Goal: Information Seeking & Learning: Find specific fact

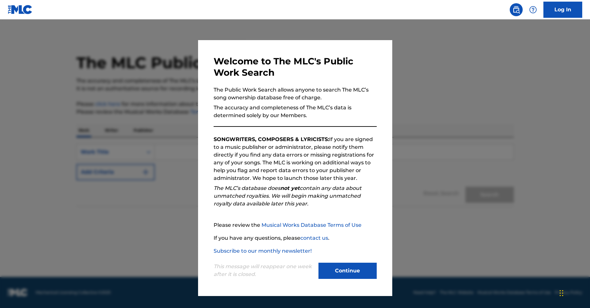
click at [331, 268] on button "Continue" at bounding box center [347, 271] width 58 height 16
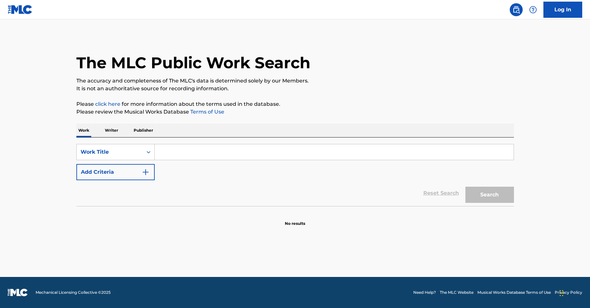
click at [172, 152] on input "Search Form" at bounding box center [334, 152] width 359 height 16
click at [489, 195] on button "Search" at bounding box center [489, 195] width 49 height 16
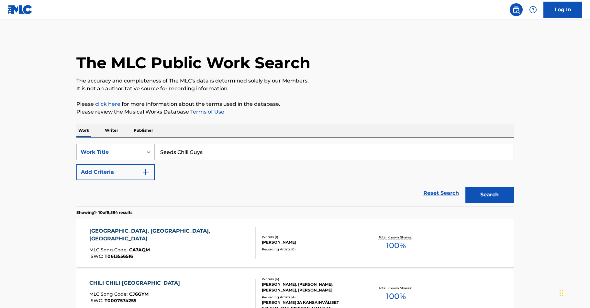
click at [174, 151] on input "Seeds Chili Guys" at bounding box center [334, 152] width 359 height 16
drag, startPoint x: 216, startPoint y: 151, endPoint x: 149, endPoint y: 149, distance: 67.7
click at [149, 149] on div "SearchWithCriteria0cb0f522-157a-458a-b3cc-403c630d03cb Work Title Seeds Chili G…" at bounding box center [294, 152] width 437 height 16
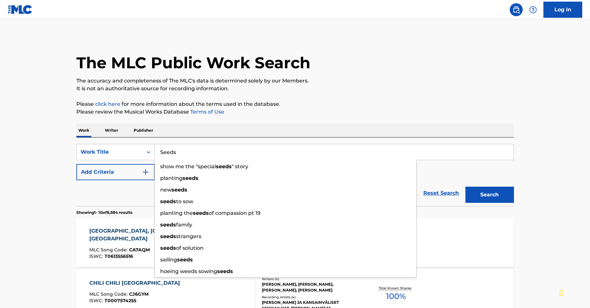
type input "Seeds"
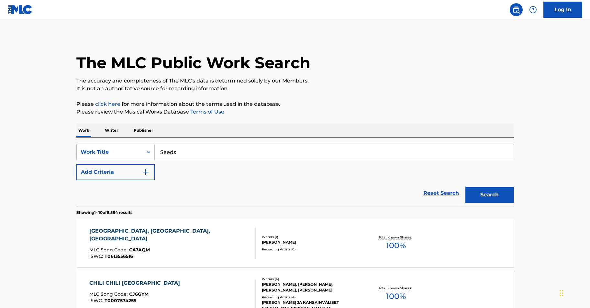
click at [142, 176] on img "Search Form" at bounding box center [146, 172] width 8 height 8
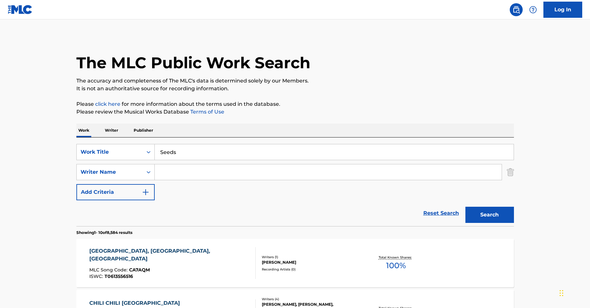
click at [169, 175] on input "Search Form" at bounding box center [328, 172] width 347 height 16
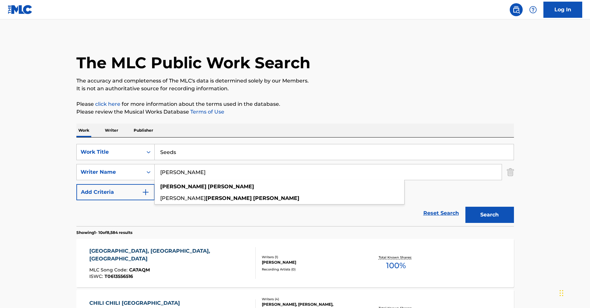
type input "[PERSON_NAME]"
click at [489, 215] on button "Search" at bounding box center [489, 215] width 49 height 16
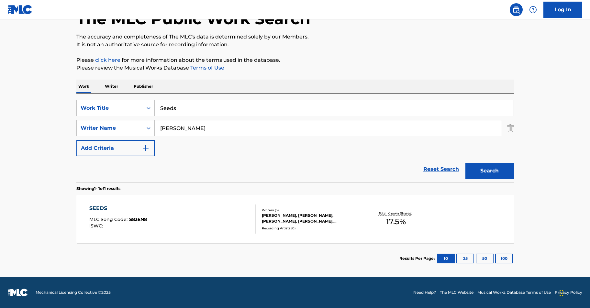
scroll to position [44, 0]
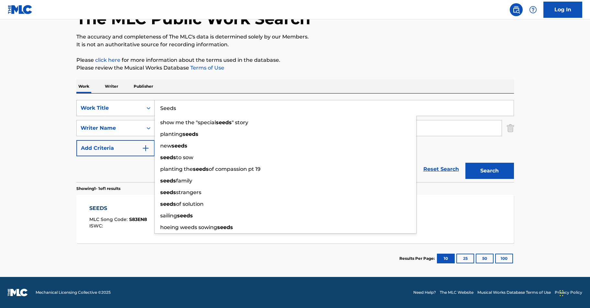
drag, startPoint x: 184, startPoint y: 108, endPoint x: 149, endPoint y: 105, distance: 35.0
click at [149, 106] on div "SearchWithCriteria0cb0f522-157a-458a-b3cc-403c630d03cb Work Title Seeds show me…" at bounding box center [294, 108] width 437 height 16
drag, startPoint x: 342, startPoint y: 167, endPoint x: 337, endPoint y: 170, distance: 6.1
click at [342, 167] on div "Reset Search Search" at bounding box center [294, 169] width 437 height 26
drag, startPoint x: 184, startPoint y: 108, endPoint x: 130, endPoint y: 104, distance: 54.2
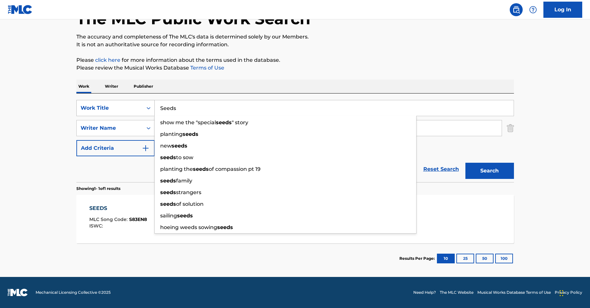
click at [130, 104] on div "SearchWithCriteria0cb0f522-157a-458a-b3cc-403c630d03cb Work Title Seeds show me…" at bounding box center [294, 108] width 437 height 16
click at [207, 108] on input "Seeds" at bounding box center [334, 108] width 359 height 16
drag, startPoint x: 163, startPoint y: 107, endPoint x: 132, endPoint y: 103, distance: 31.7
click at [132, 103] on div "SearchWithCriteria0cb0f522-157a-458a-b3cc-403c630d03cb Work Title Seeds show me…" at bounding box center [294, 108] width 437 height 16
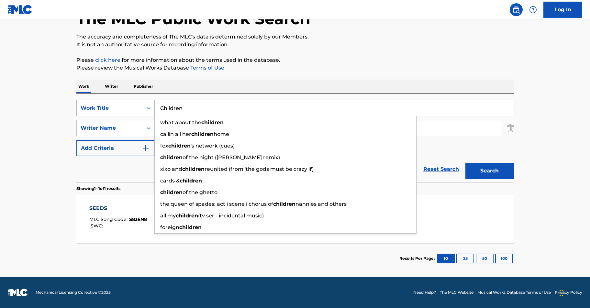
type input "Children"
click at [489, 171] on button "Search" at bounding box center [489, 171] width 49 height 16
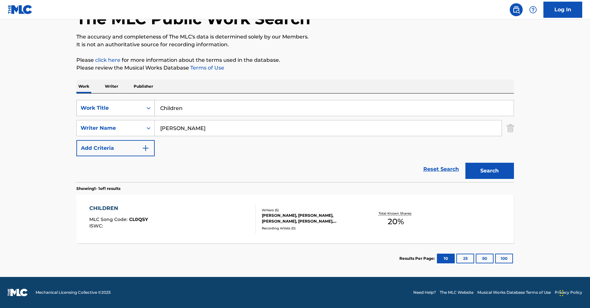
drag, startPoint x: 197, startPoint y: 106, endPoint x: 131, endPoint y: 105, distance: 66.0
click at [131, 105] on div "SearchWithCriteria0cb0f522-157a-458a-b3cc-403c630d03cb Work Title Children" at bounding box center [294, 108] width 437 height 16
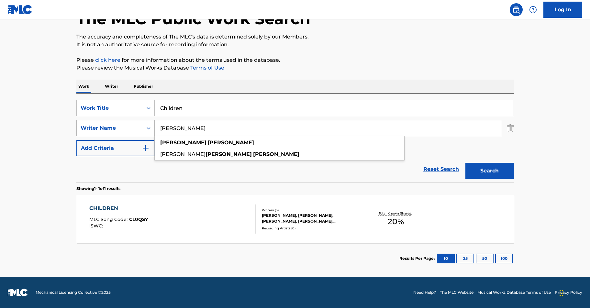
drag, startPoint x: 204, startPoint y: 129, endPoint x: 151, endPoint y: 125, distance: 53.2
click at [150, 125] on div "SearchWithCriteriab54632bd-5d2d-4e02-a43c-383e165d0a64 Writer Name [PERSON_NAME…" at bounding box center [294, 128] width 437 height 16
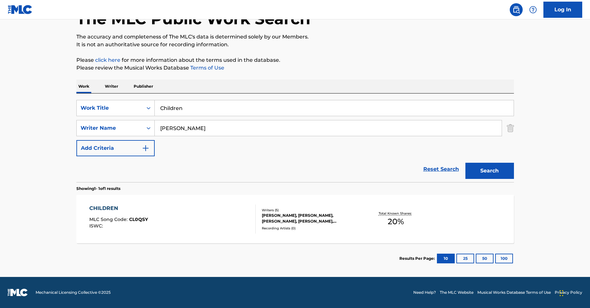
click at [193, 108] on input "Children" at bounding box center [334, 108] width 359 height 16
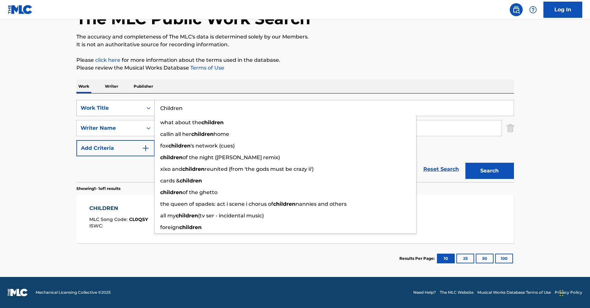
drag, startPoint x: 195, startPoint y: 108, endPoint x: 139, endPoint y: 103, distance: 56.3
click at [139, 103] on div "SearchWithCriteria0cb0f522-157a-458a-b3cc-403c630d03cb Work Title Children what…" at bounding box center [294, 108] width 437 height 16
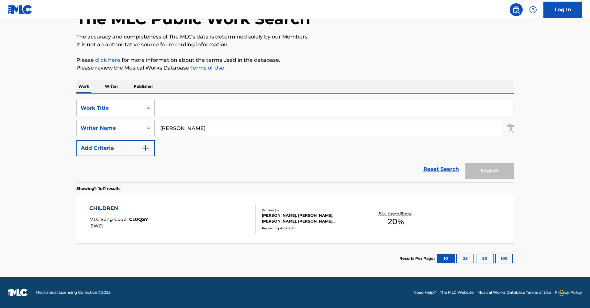
drag, startPoint x: 219, startPoint y: 136, endPoint x: 221, endPoint y: 130, distance: 6.7
click at [219, 136] on div "SearchWithCriteria0cb0f522-157a-458a-b3cc-403c630d03cb Work Title SearchWithCri…" at bounding box center [294, 128] width 437 height 56
click at [219, 128] on input "[PERSON_NAME]" at bounding box center [328, 128] width 347 height 16
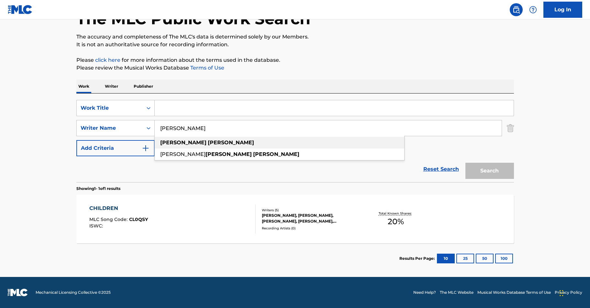
click at [209, 145] on div "[PERSON_NAME]" at bounding box center [279, 143] width 249 height 12
type input "[PERSON_NAME]"
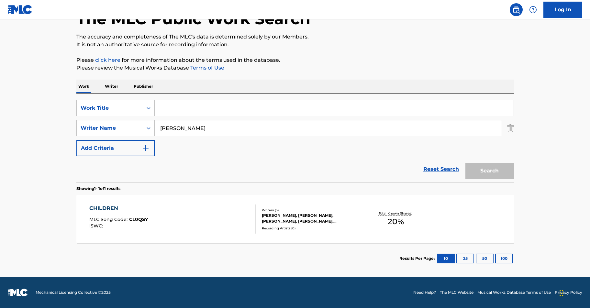
click at [445, 167] on link "Reset Search" at bounding box center [441, 169] width 42 height 14
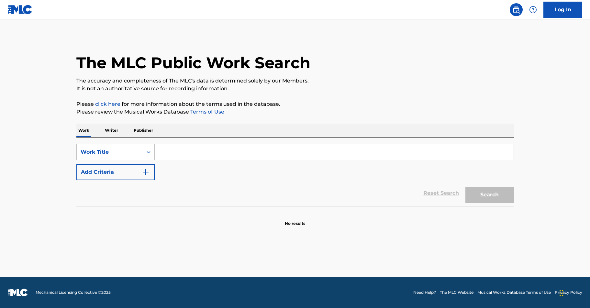
scroll to position [0, 0]
click at [111, 130] on p "Writer" at bounding box center [111, 131] width 17 height 14
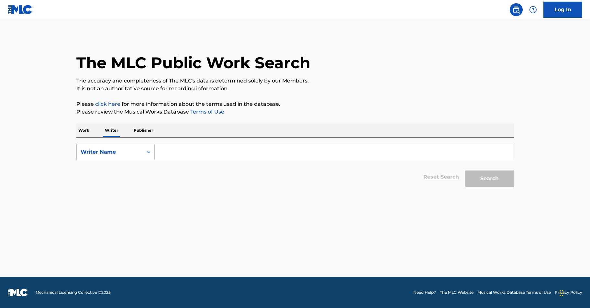
click at [199, 158] on input "Search Form" at bounding box center [334, 152] width 359 height 16
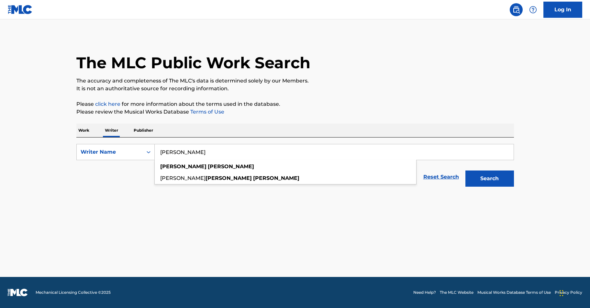
type input "[PERSON_NAME]"
click at [489, 179] on button "Search" at bounding box center [489, 179] width 49 height 16
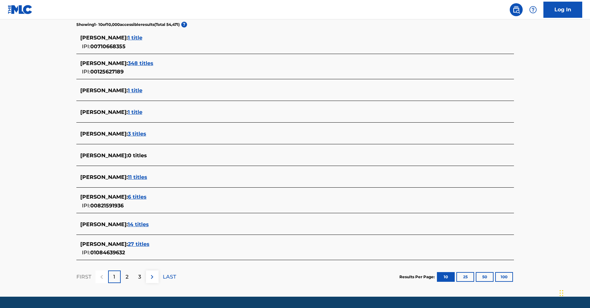
scroll to position [175, 0]
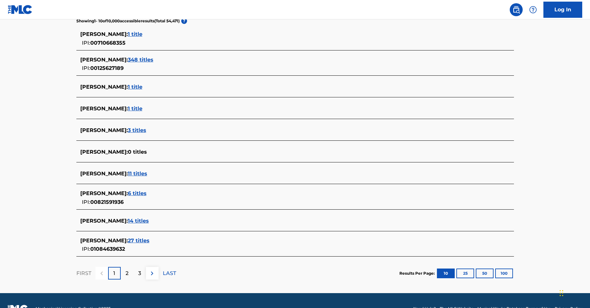
click at [139, 221] on span "14 titles" at bounding box center [138, 221] width 21 height 6
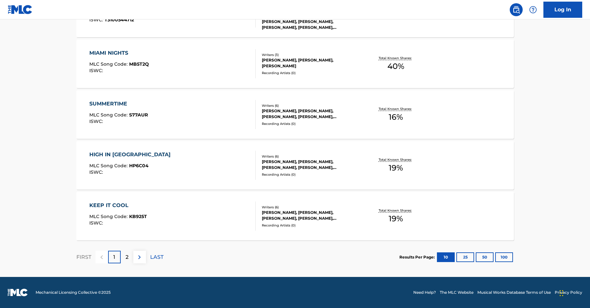
scroll to position [484, 0]
click at [127, 260] on p "2" at bounding box center [127, 257] width 3 height 8
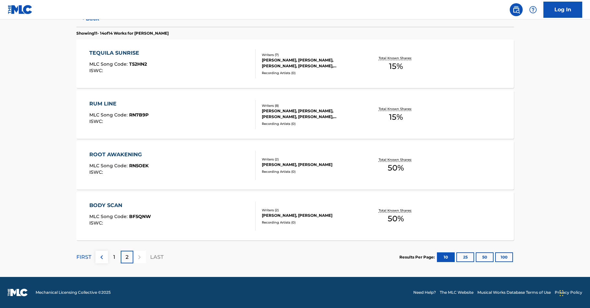
scroll to position [179, 0]
click at [114, 256] on p "1" at bounding box center [114, 257] width 2 height 8
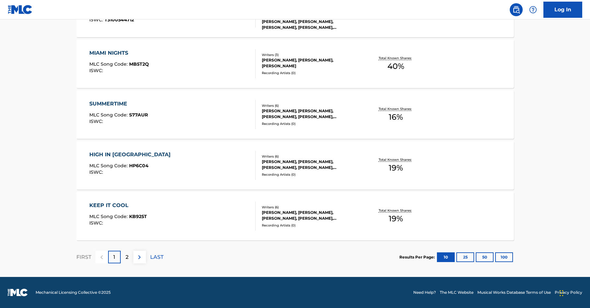
scroll to position [484, 0]
click at [127, 259] on p "2" at bounding box center [127, 257] width 3 height 8
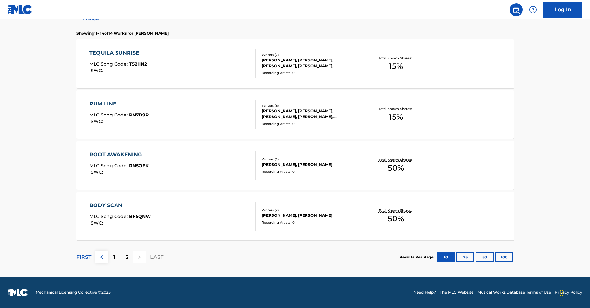
scroll to position [179, 0]
click at [123, 53] on div "TEQUILA SUNRISE" at bounding box center [118, 53] width 58 height 8
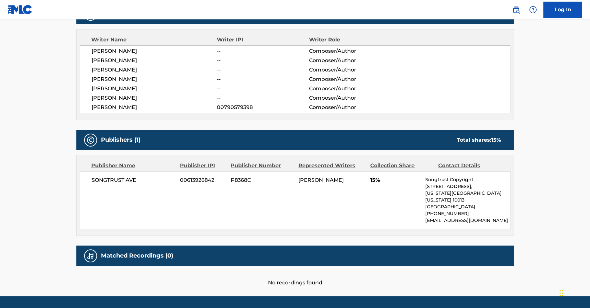
scroll to position [216, 0]
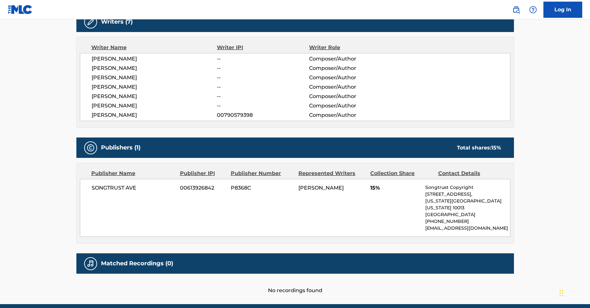
drag, startPoint x: 140, startPoint y: 107, endPoint x: 88, endPoint y: 105, distance: 52.1
click at [88, 105] on div "[PERSON_NAME] -- Composer/Author [PERSON_NAME] -- Composer/Author [PERSON_NAME]…" at bounding box center [295, 87] width 430 height 68
click at [140, 105] on div "[PERSON_NAME]" at bounding box center [155, 106] width 126 height 8
drag, startPoint x: 127, startPoint y: 105, endPoint x: 59, endPoint y: 105, distance: 67.6
click at [59, 105] on main "< Back to public search results Copy work link TEQUILA SUNRISE Work Detail Memb…" at bounding box center [295, 53] width 590 height 501
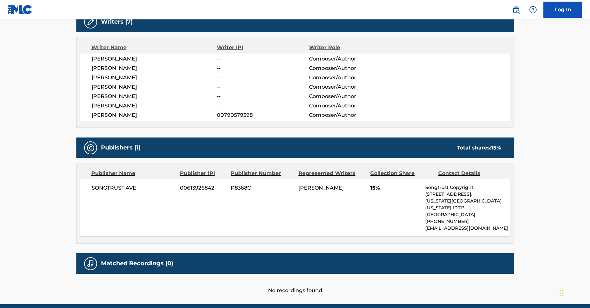
drag, startPoint x: 139, startPoint y: 106, endPoint x: 78, endPoint y: 105, distance: 60.5
click at [78, 105] on div "Writer Name Writer IPI Writer Role [PERSON_NAME] -- Composer/Author [PERSON_NAM…" at bounding box center [294, 82] width 437 height 91
click at [146, 98] on div "[PERSON_NAME]" at bounding box center [155, 97] width 126 height 8
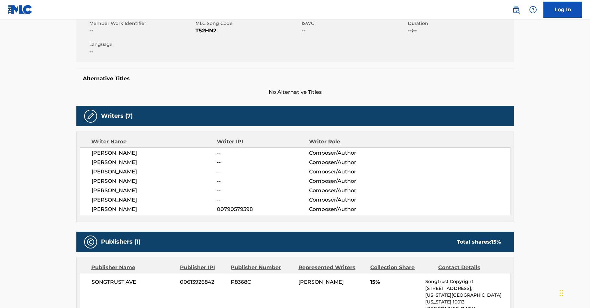
scroll to position [122, 0]
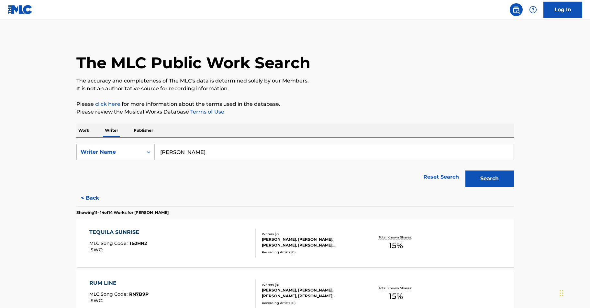
click at [232, 149] on input "[PERSON_NAME]" at bounding box center [334, 152] width 359 height 16
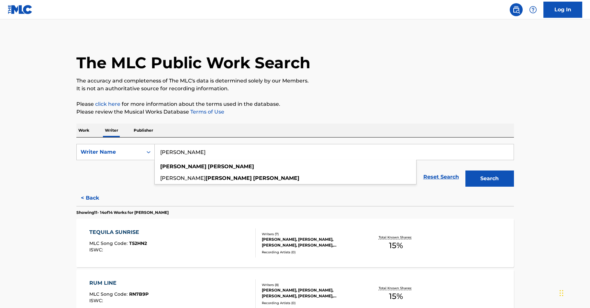
click at [240, 152] on input "[PERSON_NAME]" at bounding box center [334, 152] width 359 height 16
click at [271, 182] on div "Reset Search Search" at bounding box center [294, 177] width 437 height 26
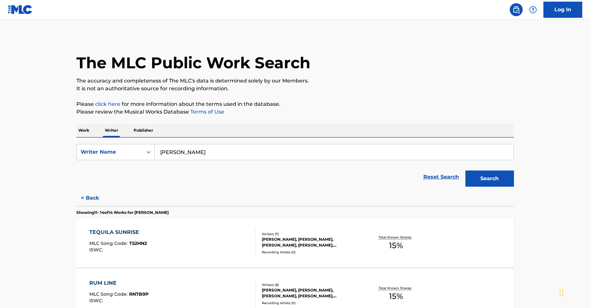
click at [371, 105] on p "Please click here for more information about the terms used in the database." at bounding box center [294, 104] width 437 height 8
click at [226, 153] on input "[PERSON_NAME]" at bounding box center [334, 152] width 359 height 16
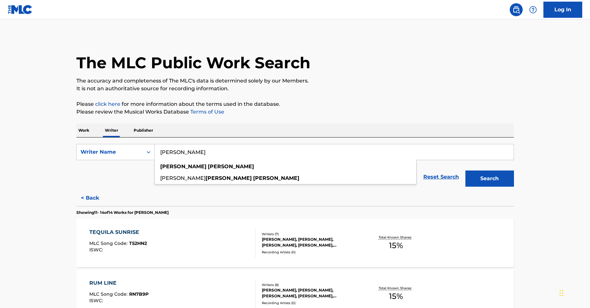
click at [281, 171] on div "Reset Search Search" at bounding box center [294, 177] width 437 height 26
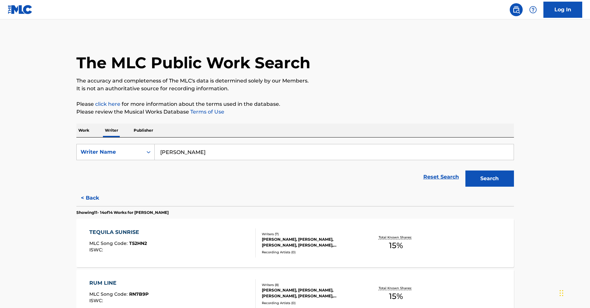
click at [84, 133] on p "Work" at bounding box center [83, 131] width 15 height 14
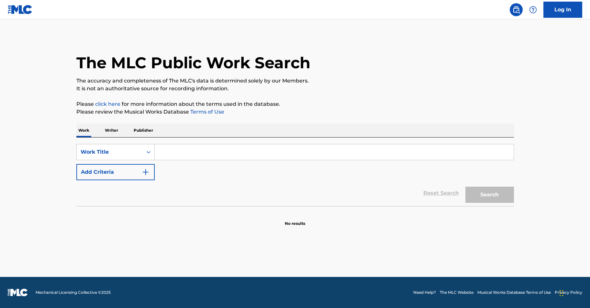
click at [387, 72] on div "The MLC Public Work Search" at bounding box center [294, 59] width 437 height 47
click at [186, 153] on input "Search Form" at bounding box center [334, 152] width 359 height 16
click at [111, 130] on p "Writer" at bounding box center [111, 131] width 17 height 14
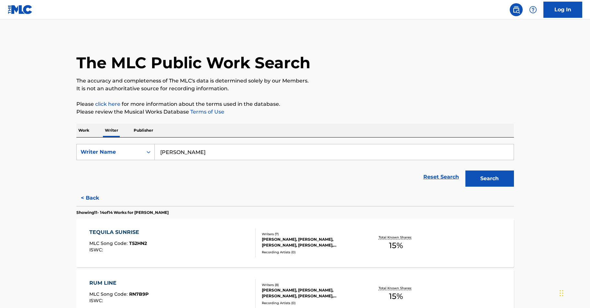
click at [206, 151] on input "[PERSON_NAME]" at bounding box center [334, 152] width 359 height 16
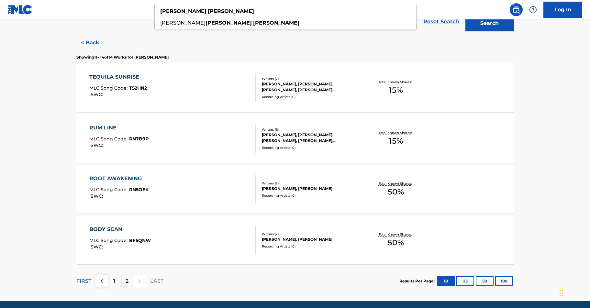
scroll to position [156, 0]
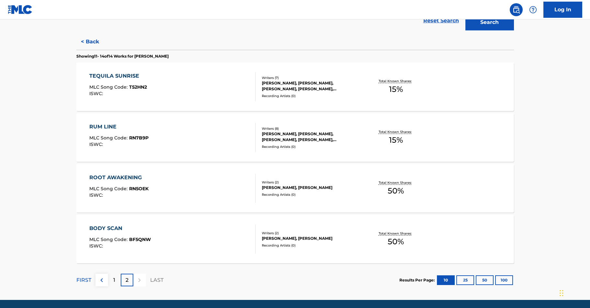
click at [111, 279] on div "1" at bounding box center [114, 280] width 13 height 13
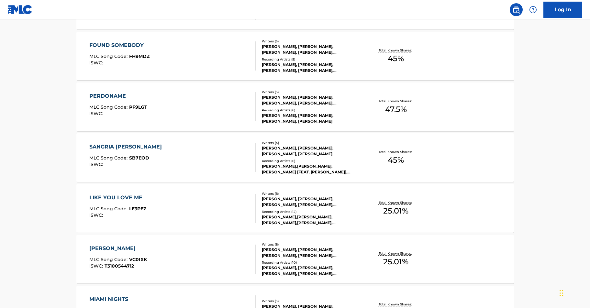
scroll to position [239, 0]
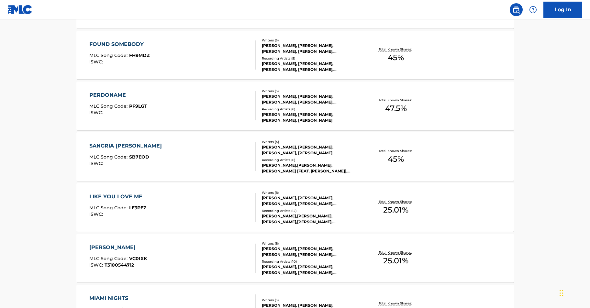
click at [129, 196] on div "LIKE YOU LOVE ME" at bounding box center [117, 197] width 57 height 8
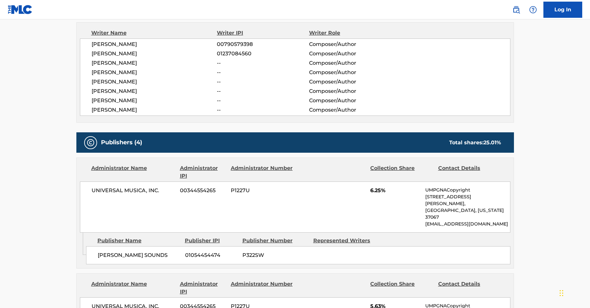
scroll to position [231, 0]
drag, startPoint x: 218, startPoint y: 53, endPoint x: 249, endPoint y: 50, distance: 30.9
click at [249, 50] on div "01237084560" at bounding box center [263, 54] width 92 height 8
drag, startPoint x: 209, startPoint y: 84, endPoint x: 64, endPoint y: 86, distance: 145.0
click at [65, 85] on main "< Back to public search results Copy work link LIKE YOU LOVE ME Work Detail Mem…" at bounding box center [295, 306] width 590 height 1034
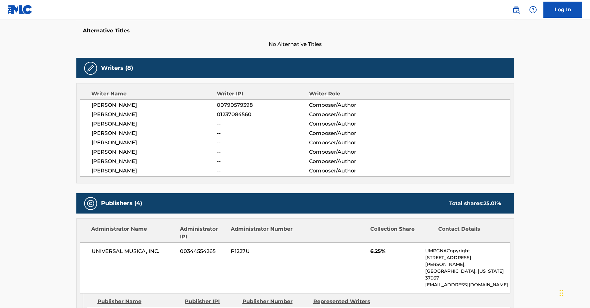
scroll to position [180, 0]
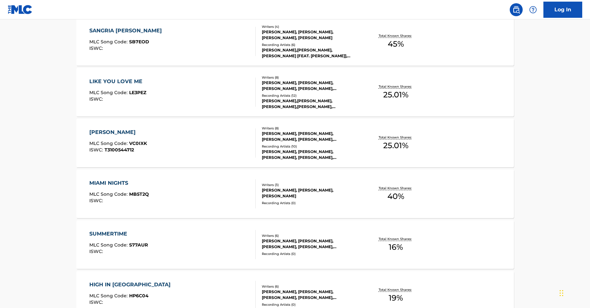
scroll to position [376, 0]
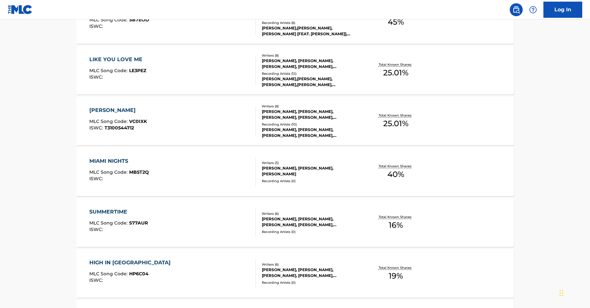
click at [110, 212] on div "SUMMERTIME" at bounding box center [118, 212] width 59 height 8
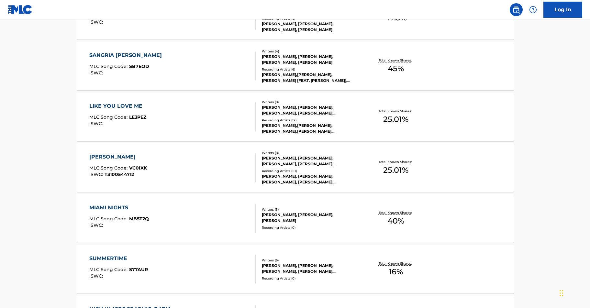
scroll to position [331, 0]
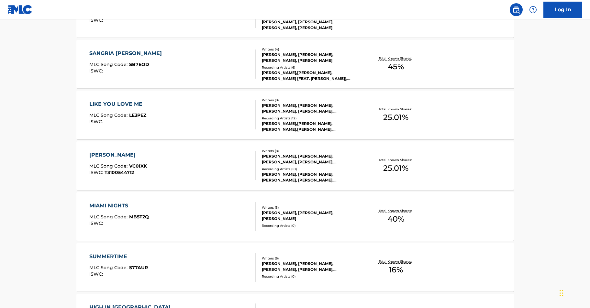
click at [115, 202] on div "MIAMI NIGHTS" at bounding box center [119, 206] width 60 height 8
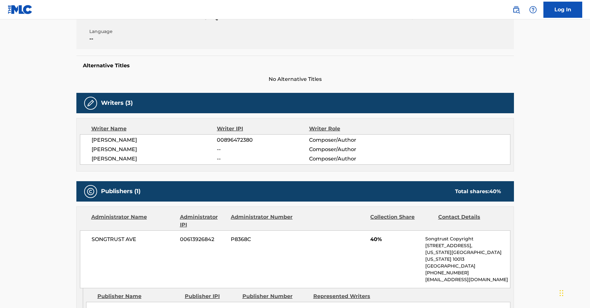
scroll to position [138, 0]
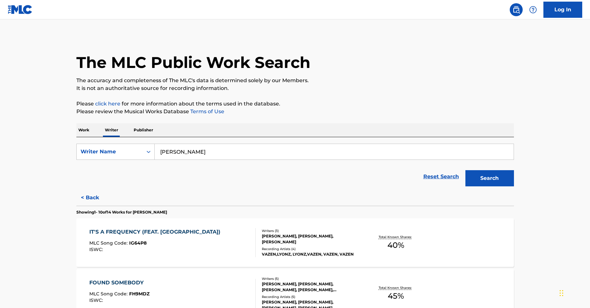
scroll to position [1, 0]
click at [96, 129] on div "Work Writer Publisher" at bounding box center [294, 130] width 437 height 14
click at [89, 130] on p "Work" at bounding box center [83, 130] width 15 height 14
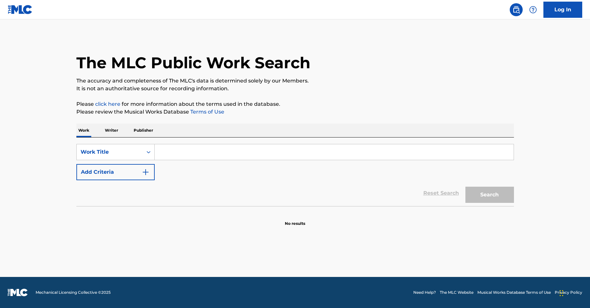
click at [180, 150] on input "Search Form" at bounding box center [334, 152] width 359 height 16
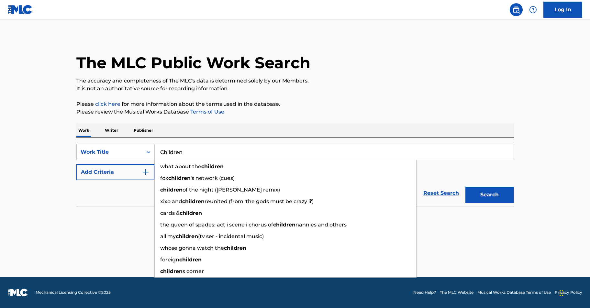
type input "Children"
click at [489, 195] on button "Search" at bounding box center [489, 195] width 49 height 16
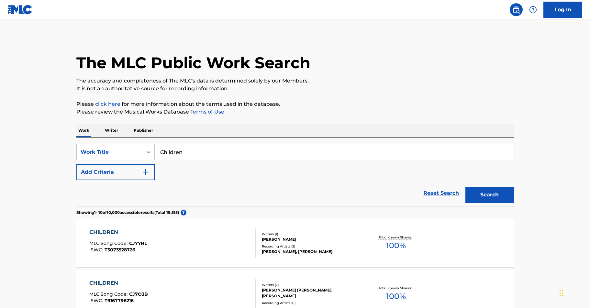
scroll to position [4, 0]
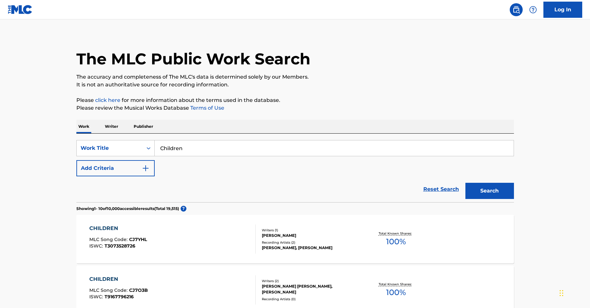
click at [117, 126] on p "Writer" at bounding box center [111, 127] width 17 height 14
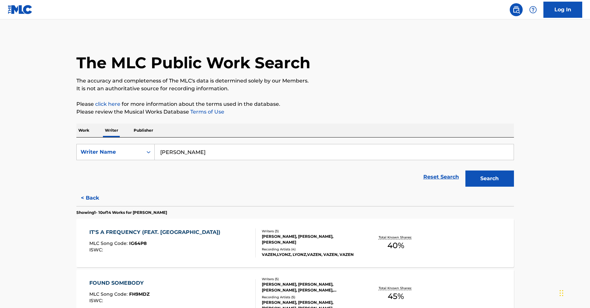
click at [503, 179] on button "Search" at bounding box center [489, 179] width 49 height 16
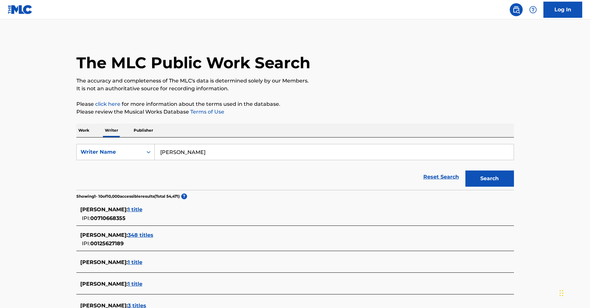
click at [444, 178] on link "Reset Search" at bounding box center [441, 177] width 42 height 14
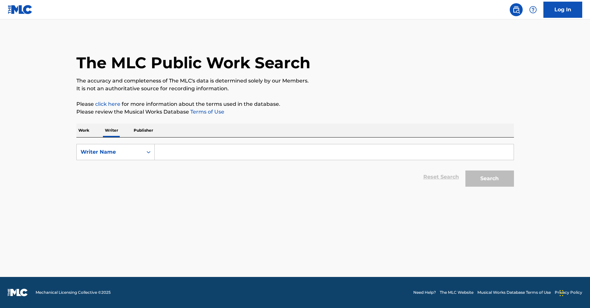
drag, startPoint x: 207, startPoint y: 148, endPoint x: 201, endPoint y: 150, distance: 6.4
click at [206, 148] on input "Search Form" at bounding box center [334, 152] width 359 height 16
click at [83, 129] on p "Work" at bounding box center [83, 131] width 15 height 14
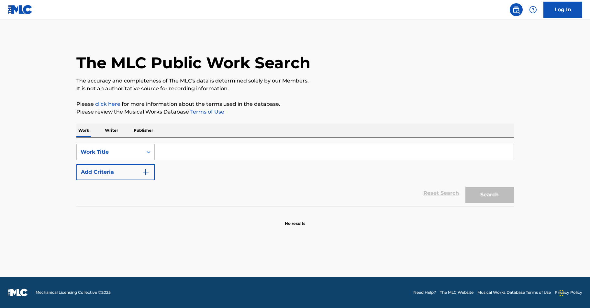
click at [206, 153] on input "Search Form" at bounding box center [334, 152] width 359 height 16
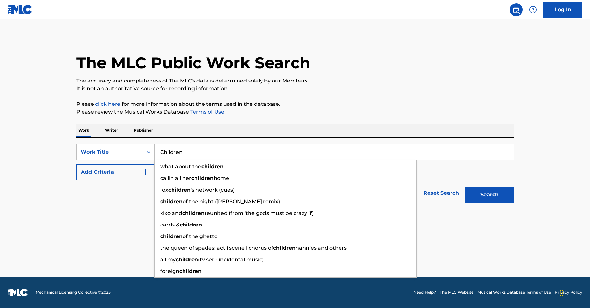
click at [395, 157] on input "Children" at bounding box center [334, 152] width 359 height 16
type input "Children"
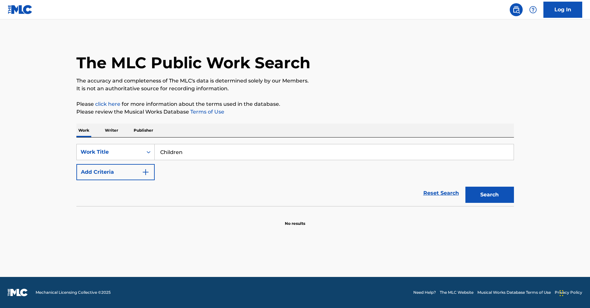
drag, startPoint x: 411, startPoint y: 172, endPoint x: 253, endPoint y: 163, distance: 158.2
click at [411, 172] on div "SearchWithCriteria0cb0f522-157a-458a-b3cc-403c630d03cb Work Title Children Add …" at bounding box center [294, 162] width 437 height 36
click at [105, 126] on p "Writer" at bounding box center [111, 131] width 17 height 14
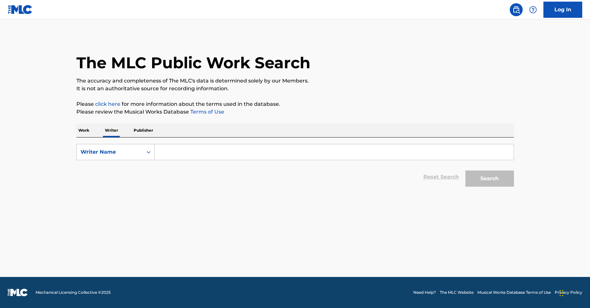
click at [179, 150] on input "Search Form" at bounding box center [334, 152] width 359 height 16
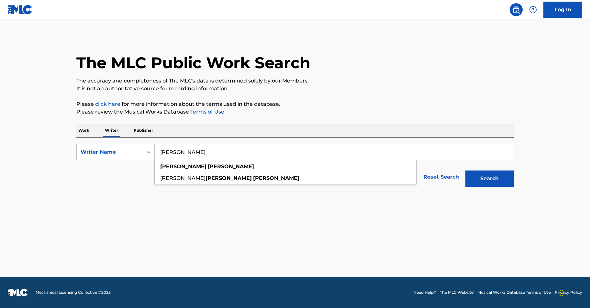
type input "[PERSON_NAME]"
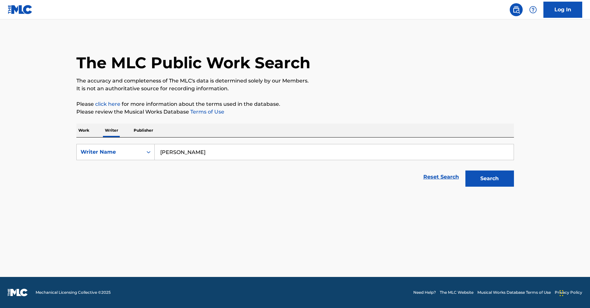
click at [487, 172] on button "Search" at bounding box center [489, 179] width 49 height 16
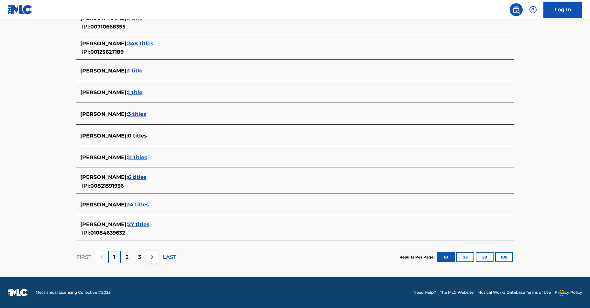
scroll to position [192, 0]
click at [139, 202] on span "14 titles" at bounding box center [138, 205] width 21 height 6
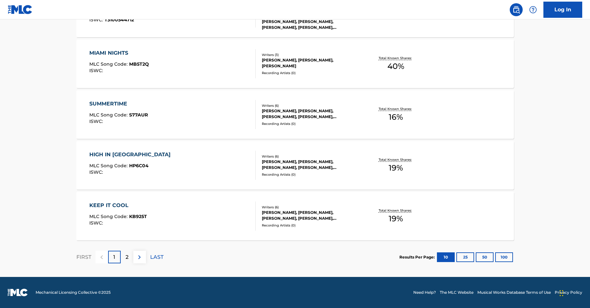
click at [125, 259] on div "2" at bounding box center [127, 257] width 13 height 13
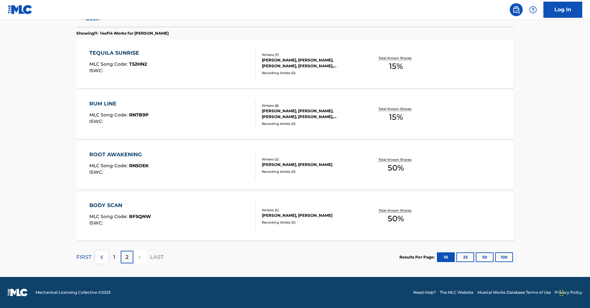
scroll to position [179, 0]
click at [114, 259] on p "1" at bounding box center [114, 257] width 2 height 8
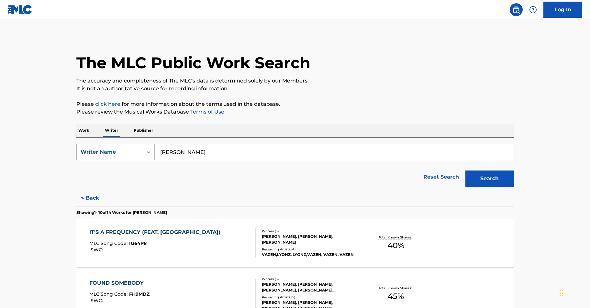
scroll to position [0, 0]
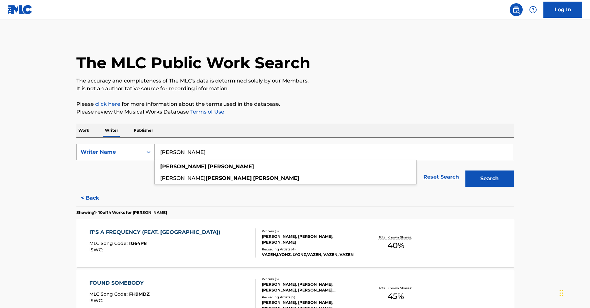
drag, startPoint x: 215, startPoint y: 153, endPoint x: 134, endPoint y: 147, distance: 81.2
click at [134, 147] on div "SearchWithCriteriab53bb489-5516-4cac-b69d-2fdd5e5cd47e Writer Name [PERSON_NAME…" at bounding box center [294, 152] width 437 height 16
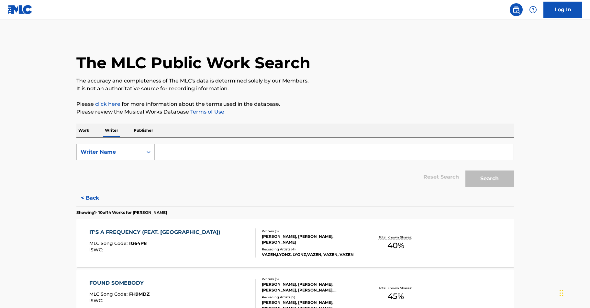
click at [85, 129] on p "Work" at bounding box center [83, 131] width 15 height 14
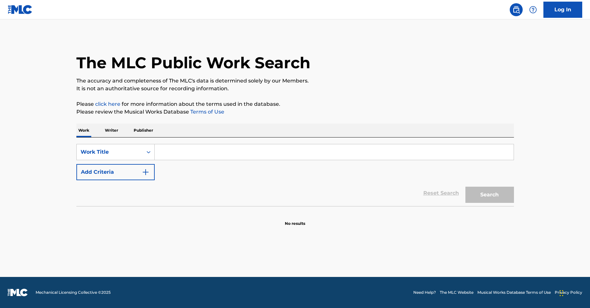
click at [167, 153] on input "Search Form" at bounding box center [334, 152] width 359 height 16
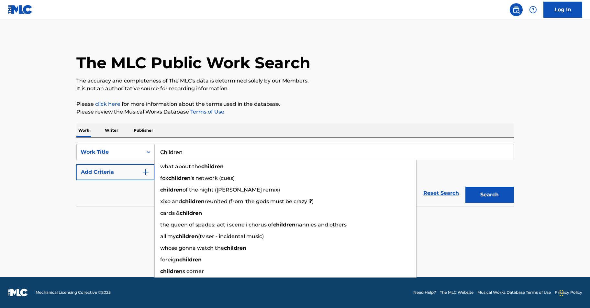
type input "Children"
click at [489, 195] on button "Search" at bounding box center [489, 195] width 49 height 16
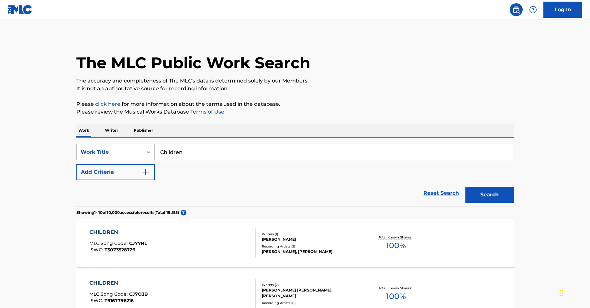
click at [145, 171] on img "Search Form" at bounding box center [146, 172] width 8 height 8
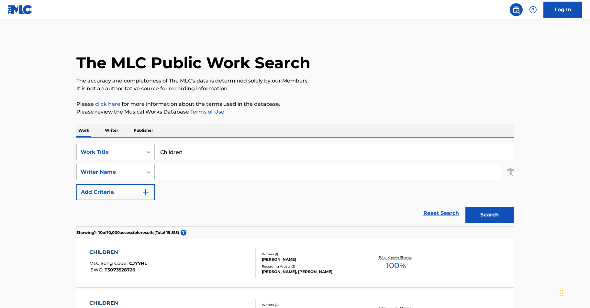
click at [194, 178] on input "Search Form" at bounding box center [328, 172] width 347 height 16
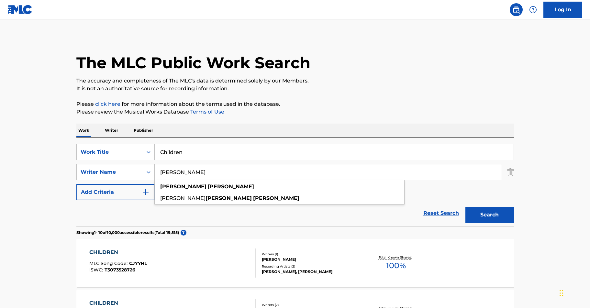
type input "[PERSON_NAME]"
click at [489, 215] on button "Search" at bounding box center [489, 215] width 49 height 16
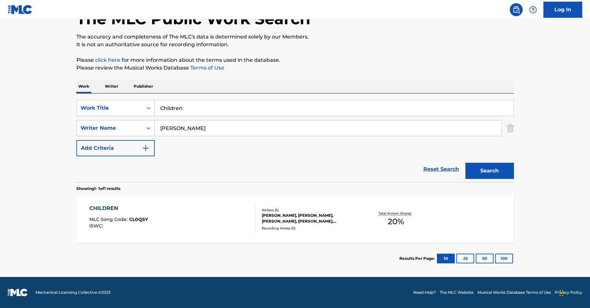
scroll to position [44, 0]
click at [315, 215] on div "[PERSON_NAME], [PERSON_NAME], [PERSON_NAME], [PERSON_NAME], [PERSON_NAME]" at bounding box center [311, 219] width 98 height 12
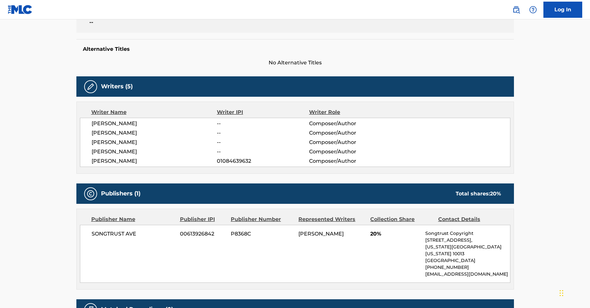
scroll to position [159, 0]
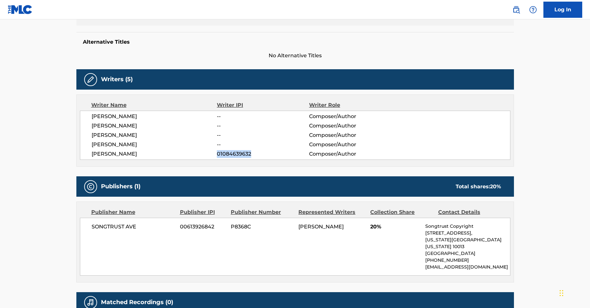
drag, startPoint x: 221, startPoint y: 153, endPoint x: 280, endPoint y: 154, distance: 59.2
click at [280, 154] on div "[PERSON_NAME] 01084639632 Composer/Author" at bounding box center [301, 154] width 418 height 8
drag, startPoint x: 279, startPoint y: 155, endPoint x: 249, endPoint y: 151, distance: 30.0
click at [278, 155] on div "01084639632" at bounding box center [263, 154] width 92 height 8
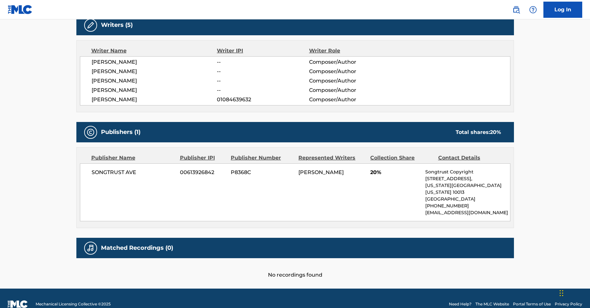
scroll to position [212, 0]
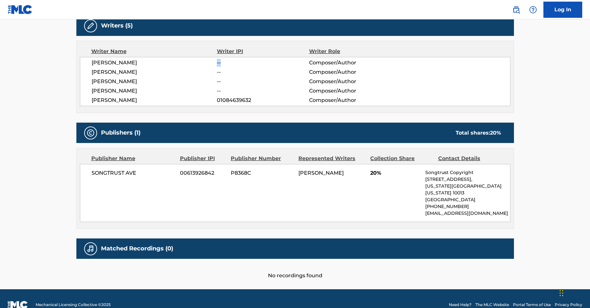
drag, startPoint x: 227, startPoint y: 62, endPoint x: 207, endPoint y: 63, distance: 19.8
click at [207, 63] on div "[PERSON_NAME] -- Composer/Author" at bounding box center [301, 63] width 418 height 8
click at [221, 61] on div "--" at bounding box center [263, 63] width 92 height 8
drag, startPoint x: 156, startPoint y: 61, endPoint x: 92, endPoint y: 60, distance: 64.1
click at [92, 60] on div "[PERSON_NAME]" at bounding box center [155, 63] width 126 height 8
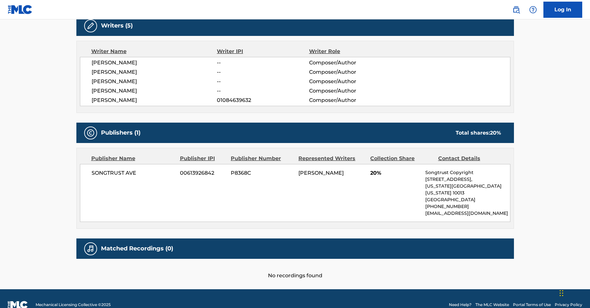
click at [144, 62] on div "[PERSON_NAME]" at bounding box center [155, 63] width 126 height 8
drag, startPoint x: 216, startPoint y: 63, endPoint x: 232, endPoint y: 64, distance: 15.9
click at [232, 64] on div "[PERSON_NAME] -- Composer/Author" at bounding box center [301, 63] width 418 height 8
click at [230, 63] on div "--" at bounding box center [263, 63] width 92 height 8
drag, startPoint x: 143, startPoint y: 63, endPoint x: 90, endPoint y: 62, distance: 52.7
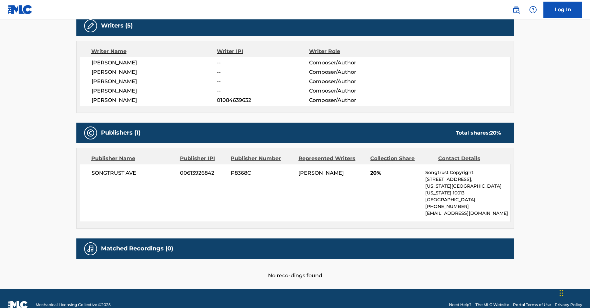
click at [90, 62] on div "[PERSON_NAME] -- Composer/Author [PERSON_NAME] -- Composer/Author [PERSON_NAME]…" at bounding box center [295, 81] width 430 height 49
drag, startPoint x: 143, startPoint y: 64, endPoint x: 74, endPoint y: 58, distance: 69.8
click at [74, 58] on div "< Back to public search results Copy work link CHILDREN Work Detail Member Work…" at bounding box center [295, 51] width 453 height 456
click at [197, 77] on div "[PERSON_NAME] -- Composer/Author [PERSON_NAME] -- Composer/Author [PERSON_NAME]…" at bounding box center [295, 81] width 430 height 49
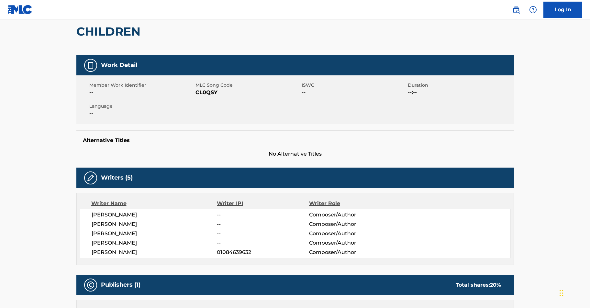
scroll to position [60, 0]
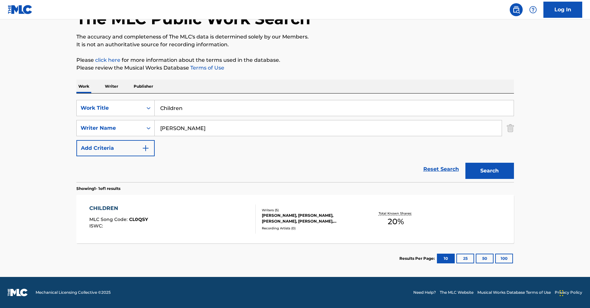
scroll to position [44, 0]
click at [204, 110] on input "Children" at bounding box center [334, 108] width 359 height 16
click at [203, 128] on input "[PERSON_NAME]" at bounding box center [328, 128] width 347 height 16
click at [473, 174] on div "Search" at bounding box center [488, 169] width 52 height 26
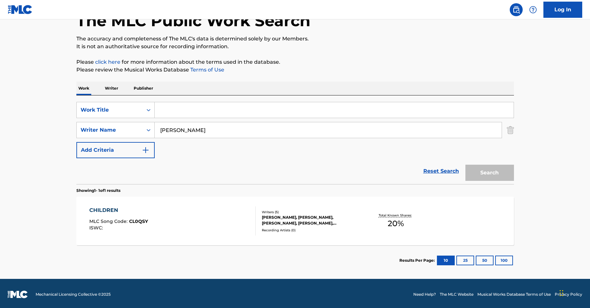
click at [327, 170] on div "Reset Search Search" at bounding box center [294, 171] width 437 height 26
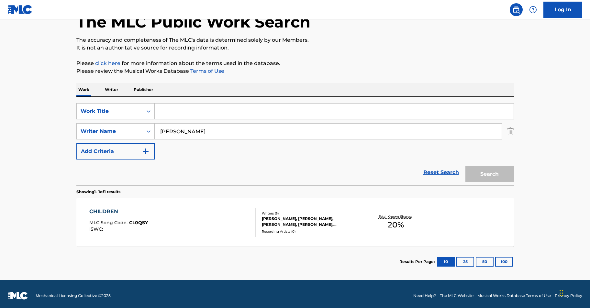
click at [115, 90] on p "Writer" at bounding box center [111, 90] width 17 height 14
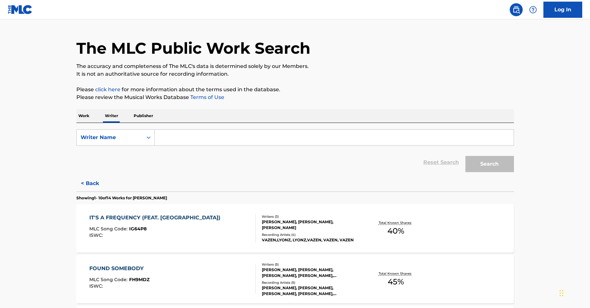
scroll to position [25, 0]
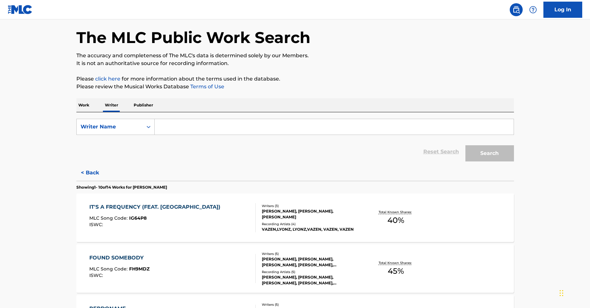
click at [181, 128] on input "Search Form" at bounding box center [334, 127] width 359 height 16
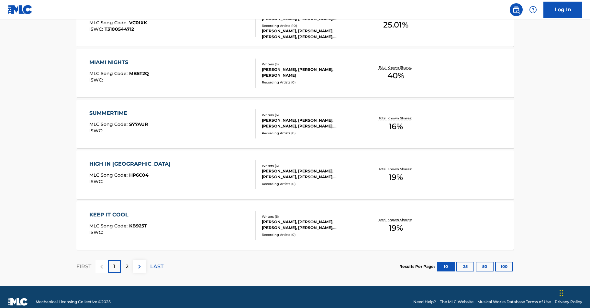
scroll to position [475, 0]
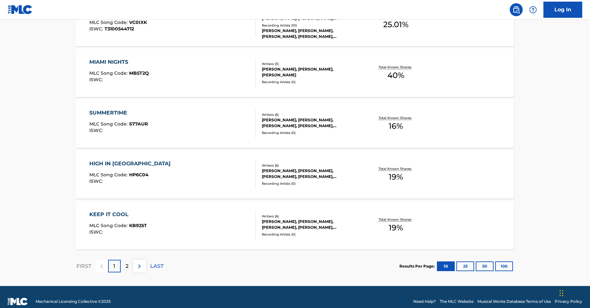
click at [127, 267] on p "2" at bounding box center [127, 266] width 3 height 8
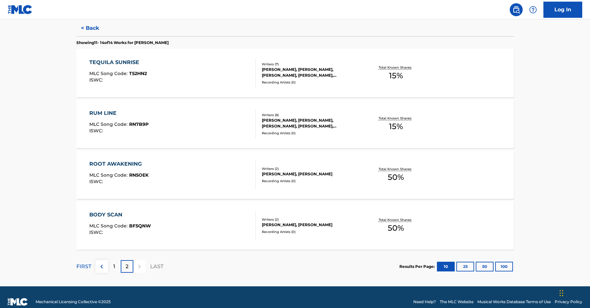
scroll to position [170, 0]
click at [267, 224] on div "[PERSON_NAME], [PERSON_NAME]" at bounding box center [311, 225] width 98 height 6
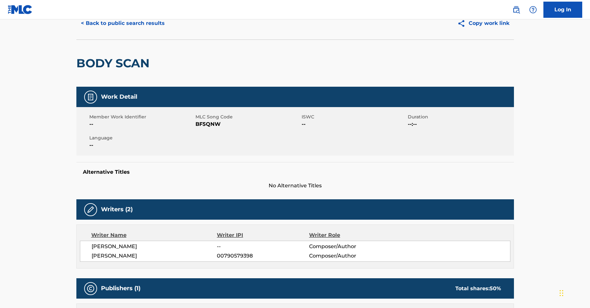
scroll to position [29, 0]
